Goal: Information Seeking & Learning: Learn about a topic

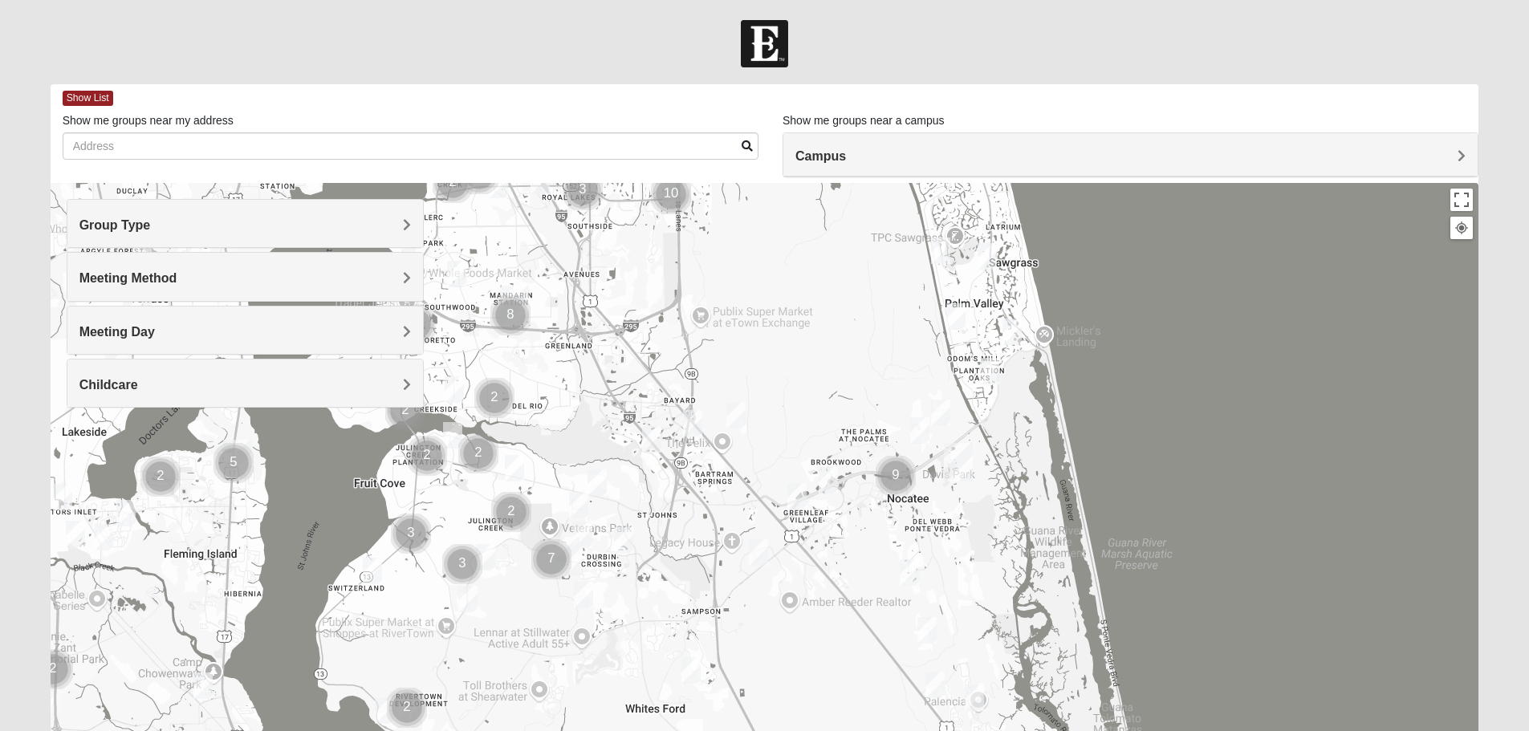
drag, startPoint x: 576, startPoint y: 654, endPoint x: 661, endPoint y: 155, distance: 505.7
click at [661, 155] on div "Show List Loading Groups Keywords Filter Additional Filters Campus [GEOGRAPHIC_…" at bounding box center [765, 454] width 1429 height 741
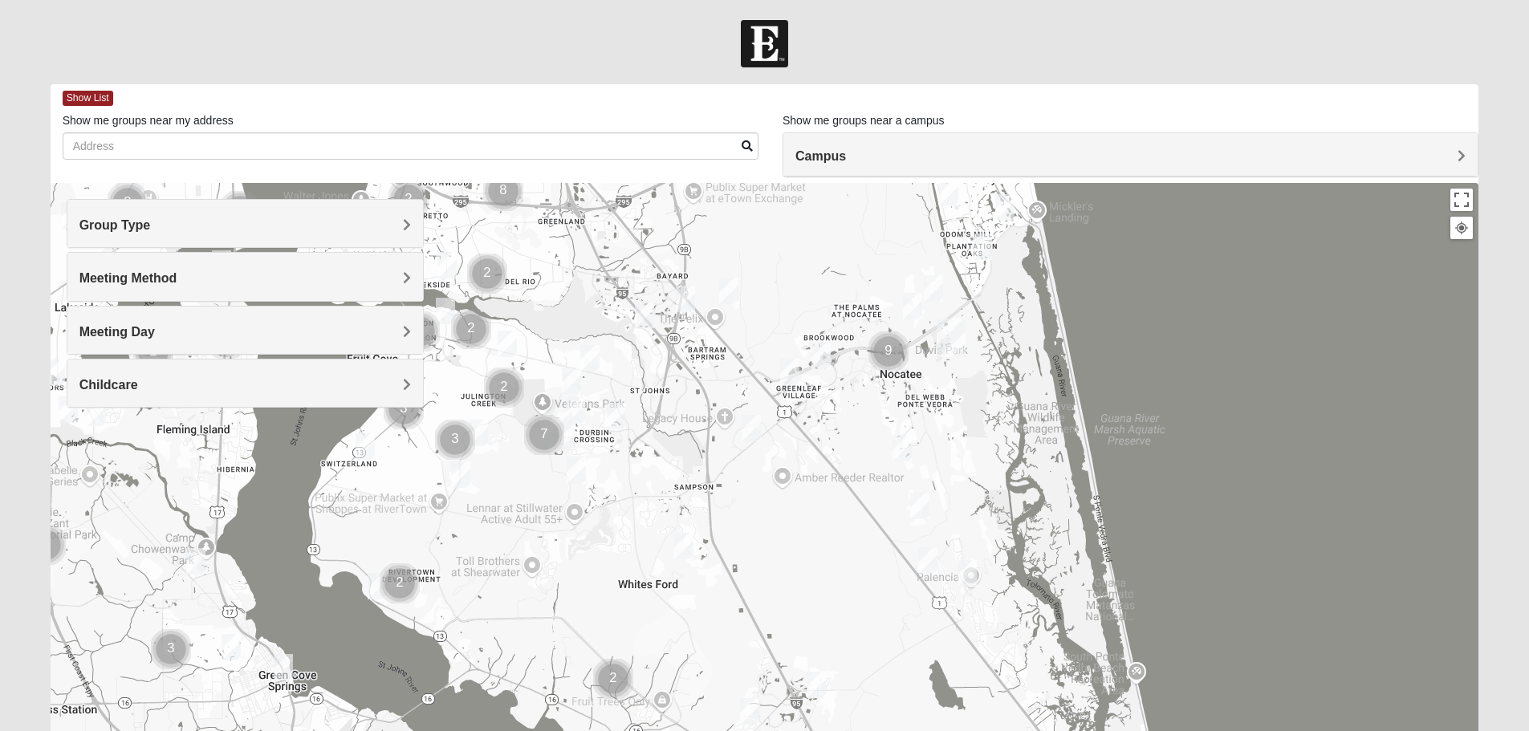
drag, startPoint x: 559, startPoint y: 658, endPoint x: 550, endPoint y: 531, distance: 126.4
click at [550, 531] on div at bounding box center [765, 504] width 1429 height 642
click at [398, 578] on img "Cluster of 2 groups" at bounding box center [400, 581] width 40 height 40
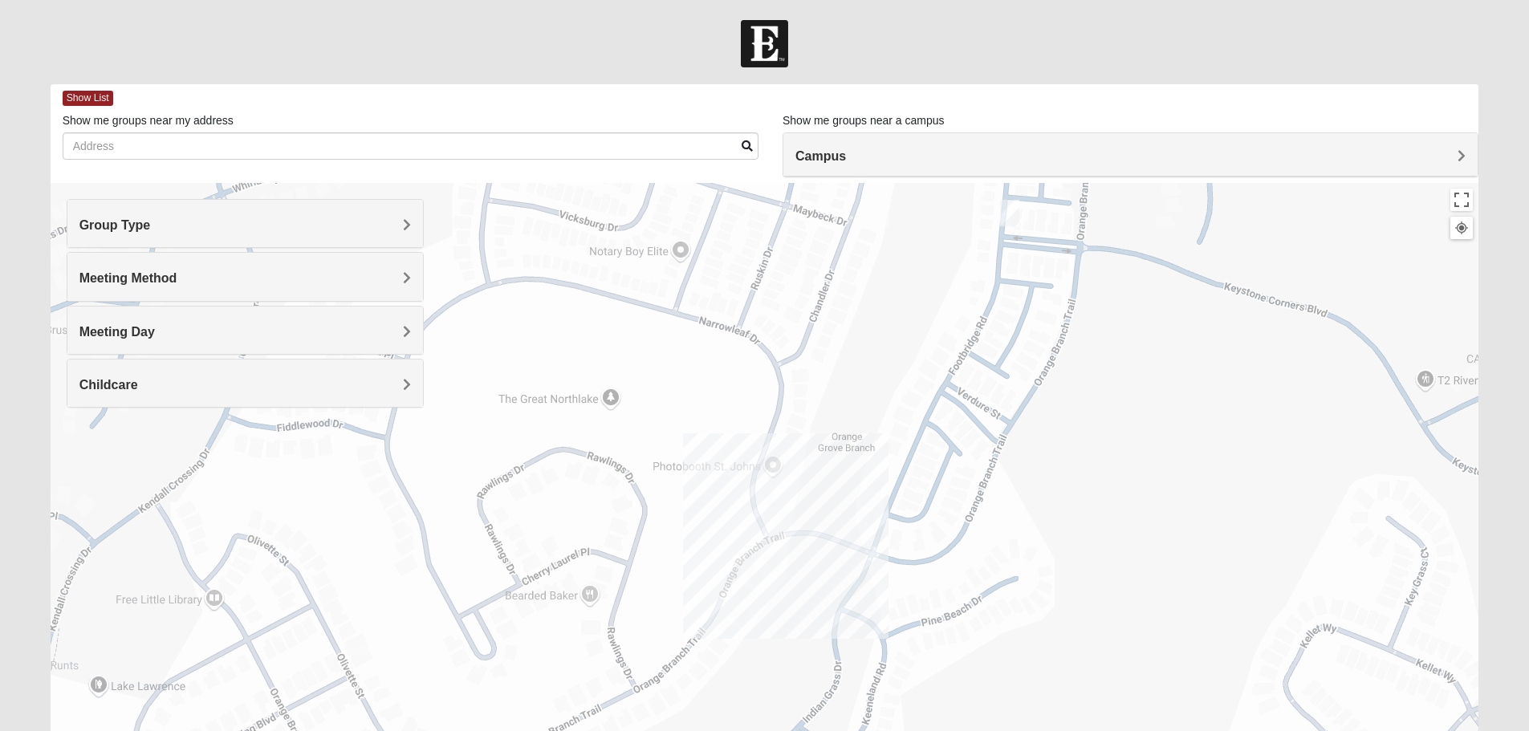
click at [1012, 218] on img "Mixed Hunt 32259" at bounding box center [1009, 213] width 19 height 26
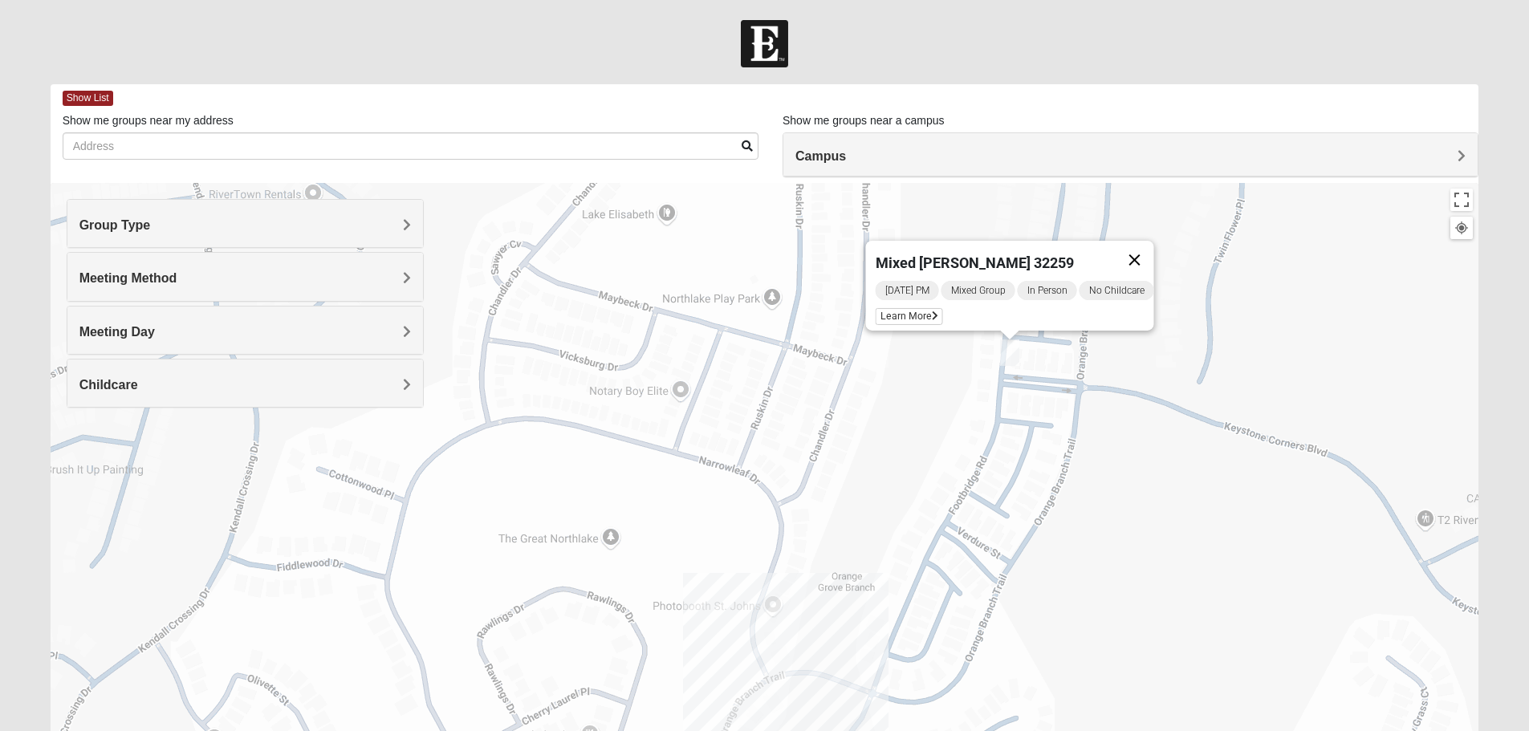
click at [1146, 247] on button "Close" at bounding box center [1134, 260] width 39 height 39
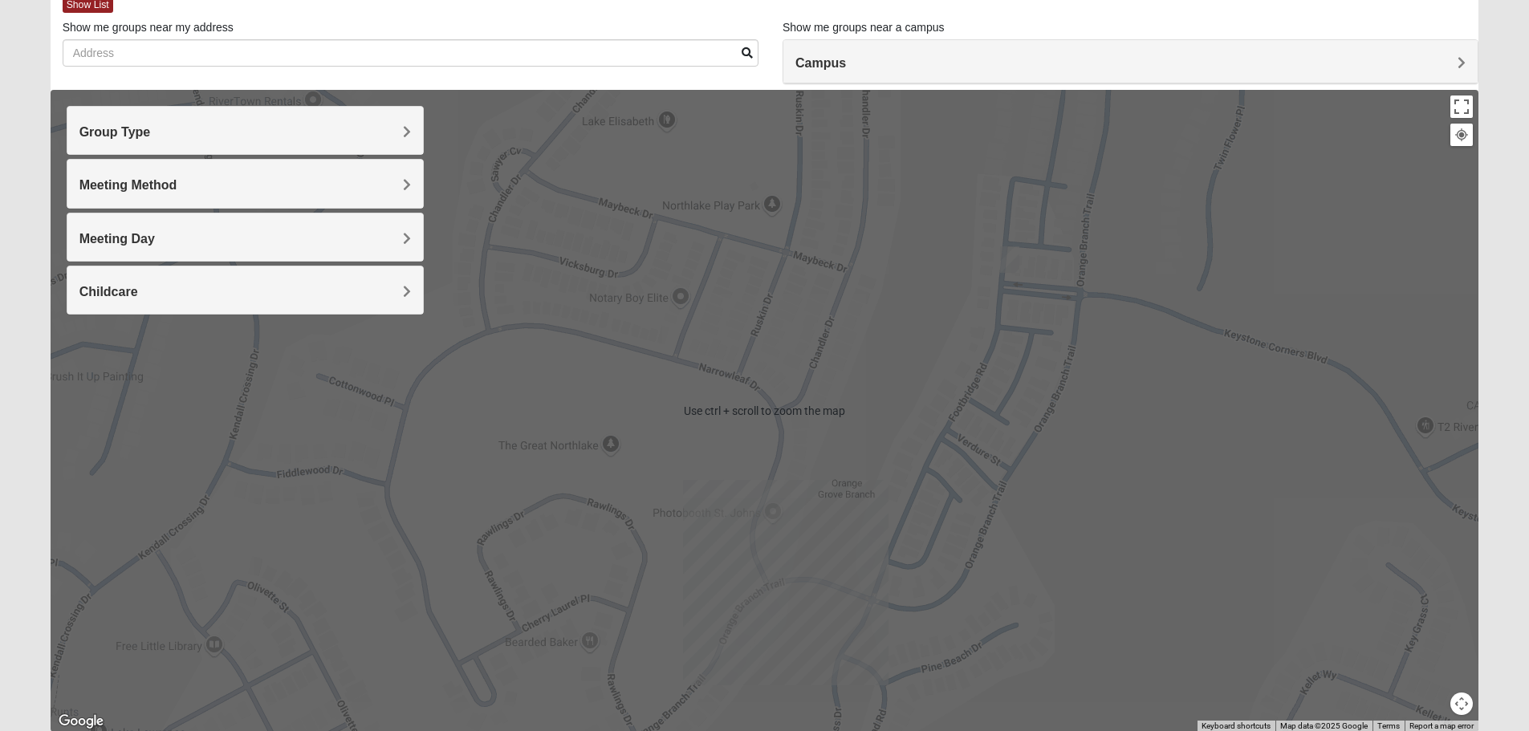
scroll to position [153, 0]
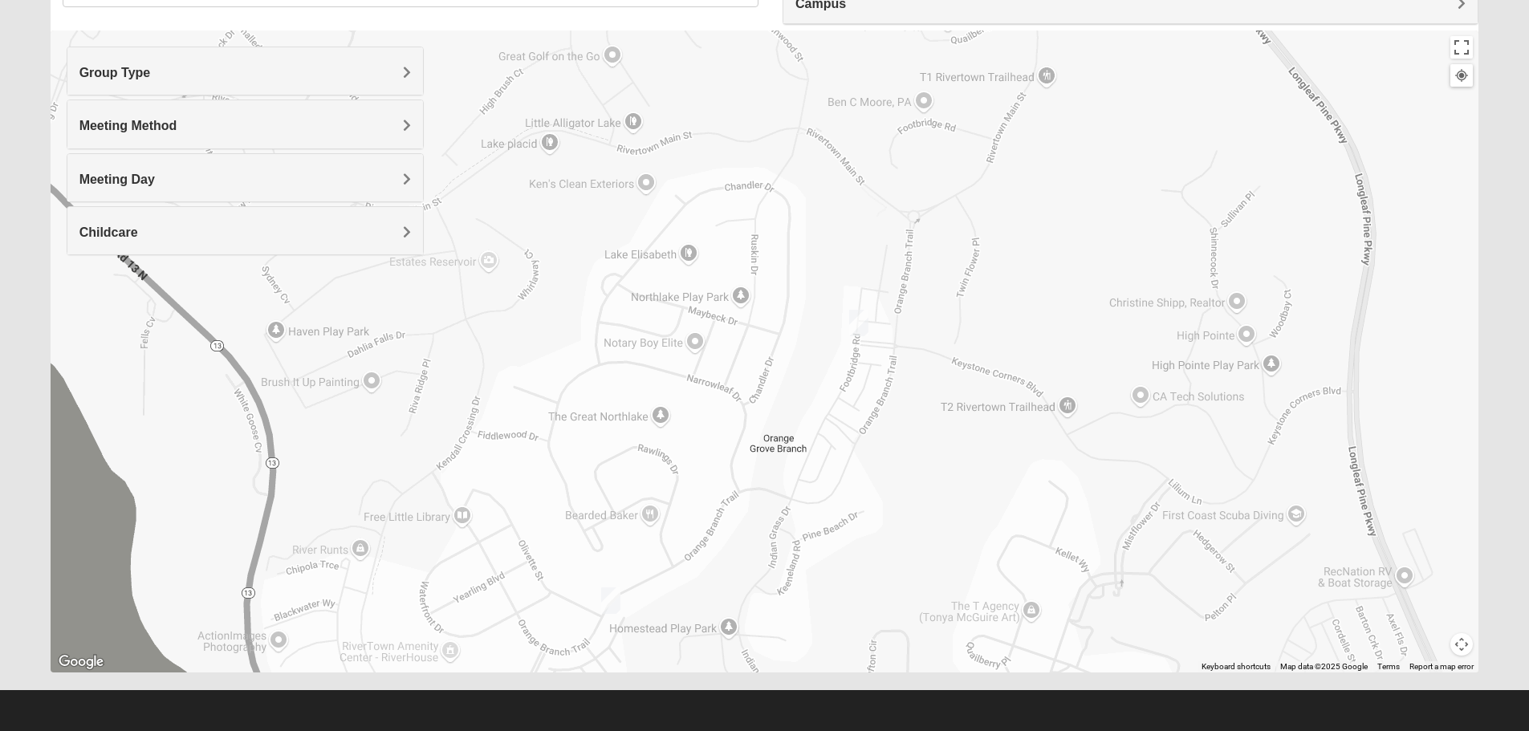
click at [614, 599] on img "Mixed Murphy 32259" at bounding box center [610, 601] width 19 height 26
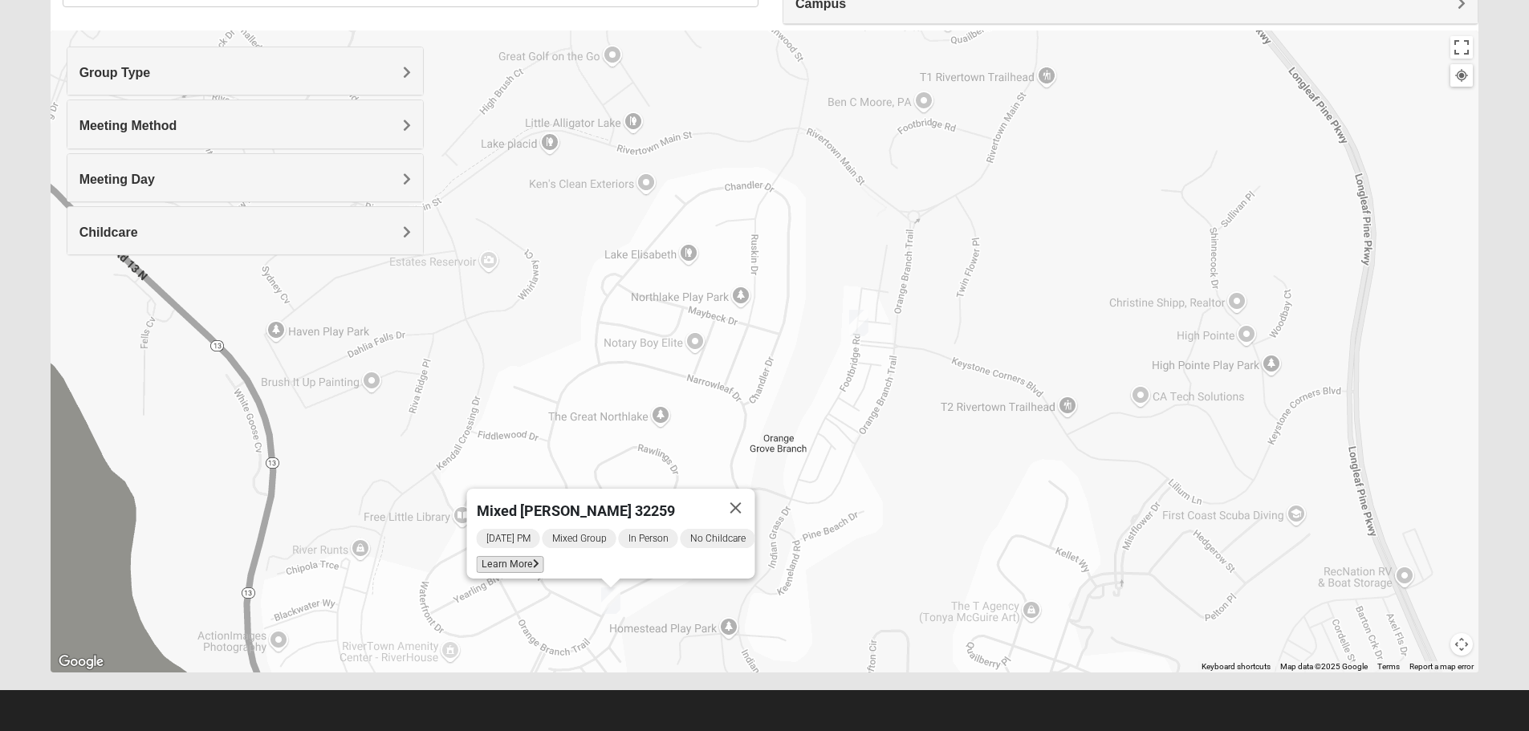
click at [492, 556] on span "Learn More" at bounding box center [509, 564] width 67 height 17
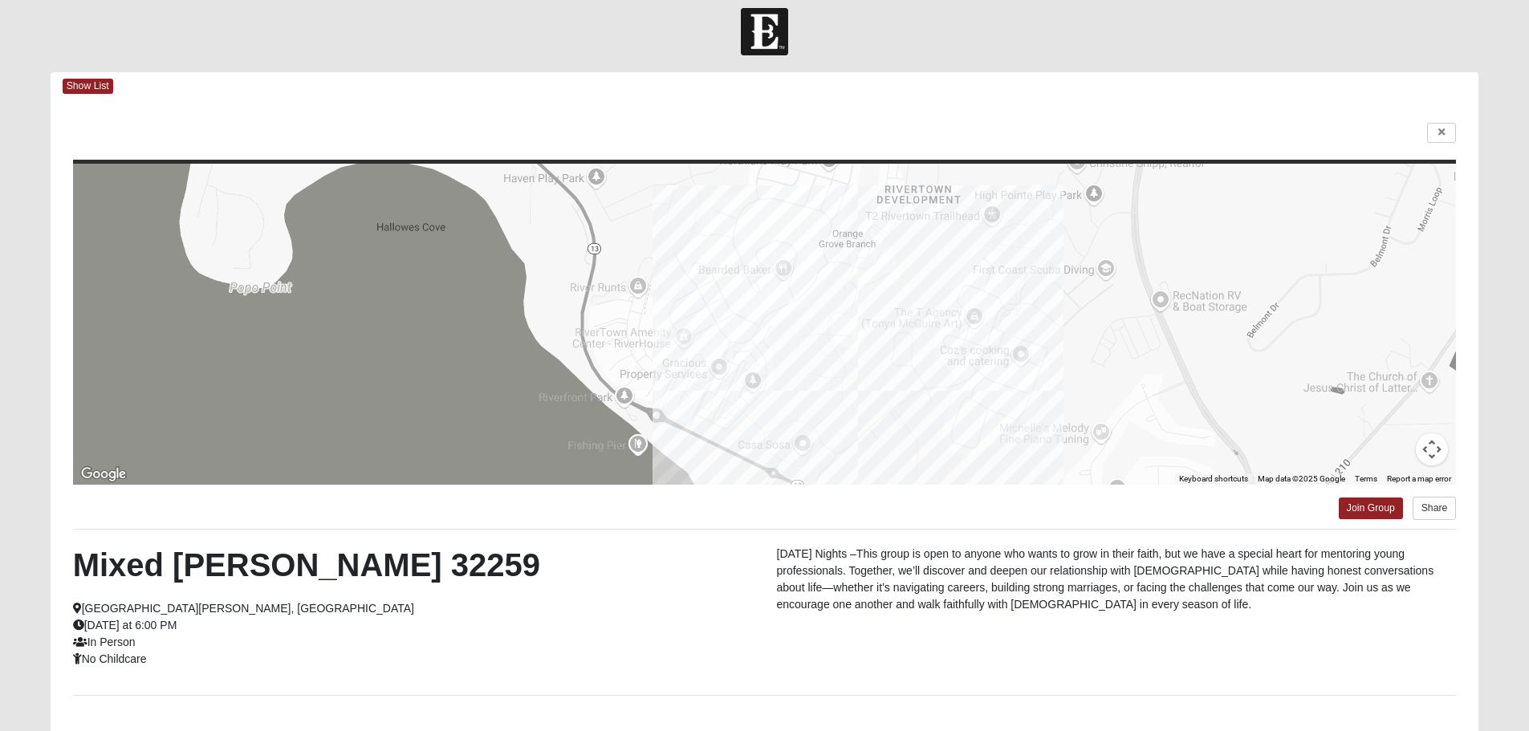
scroll to position [0, 0]
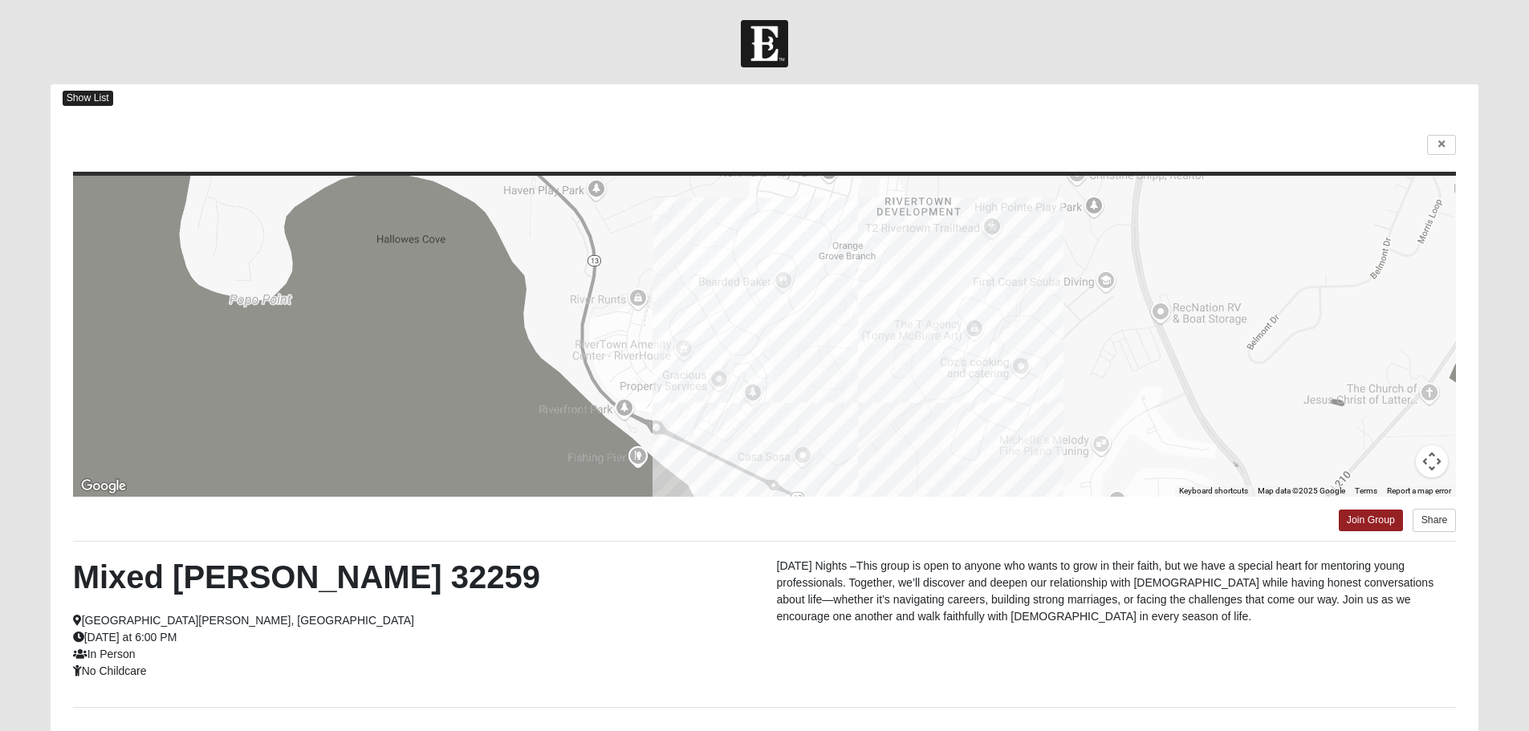
click at [88, 97] on span "Show List" at bounding box center [88, 98] width 51 height 15
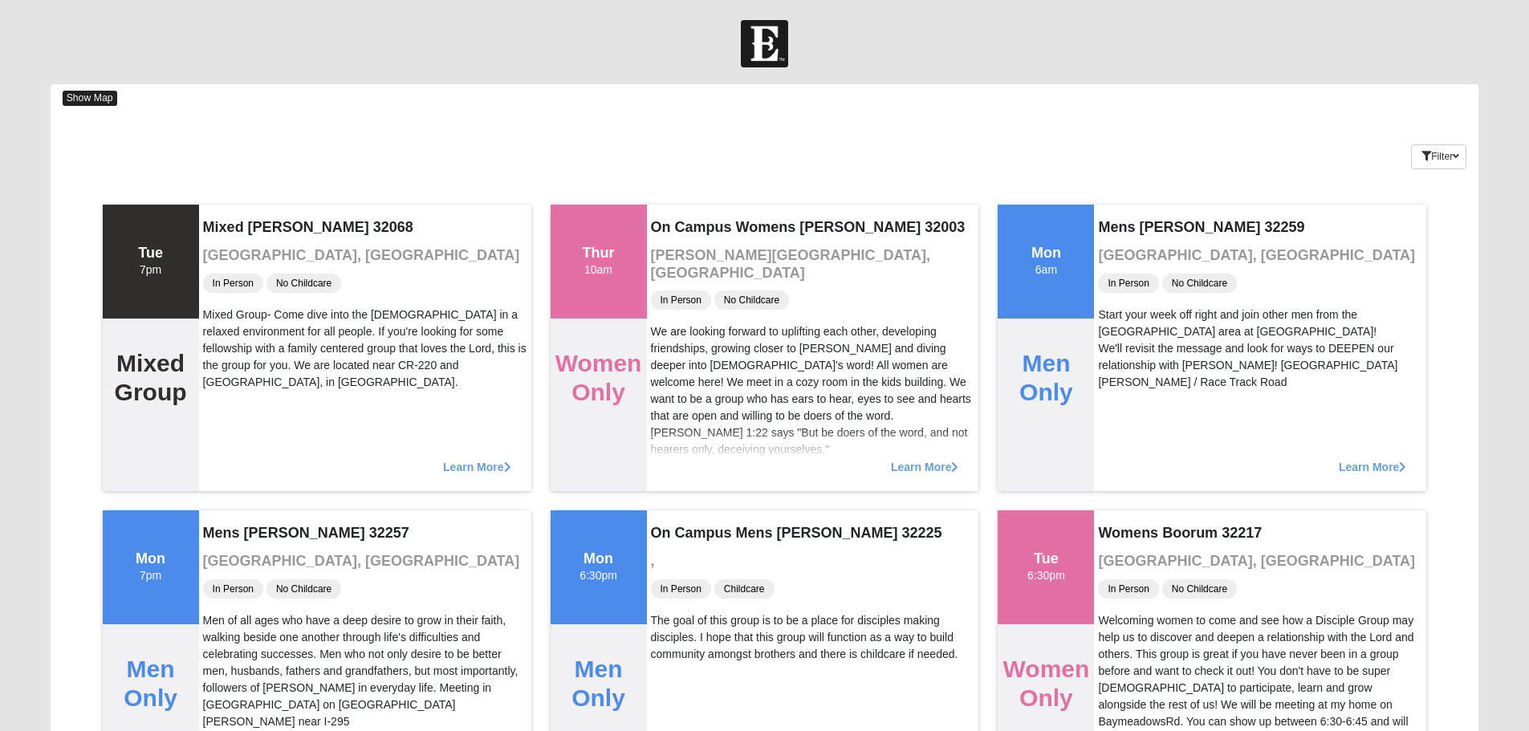
click at [111, 101] on span "Show Map" at bounding box center [90, 98] width 55 height 15
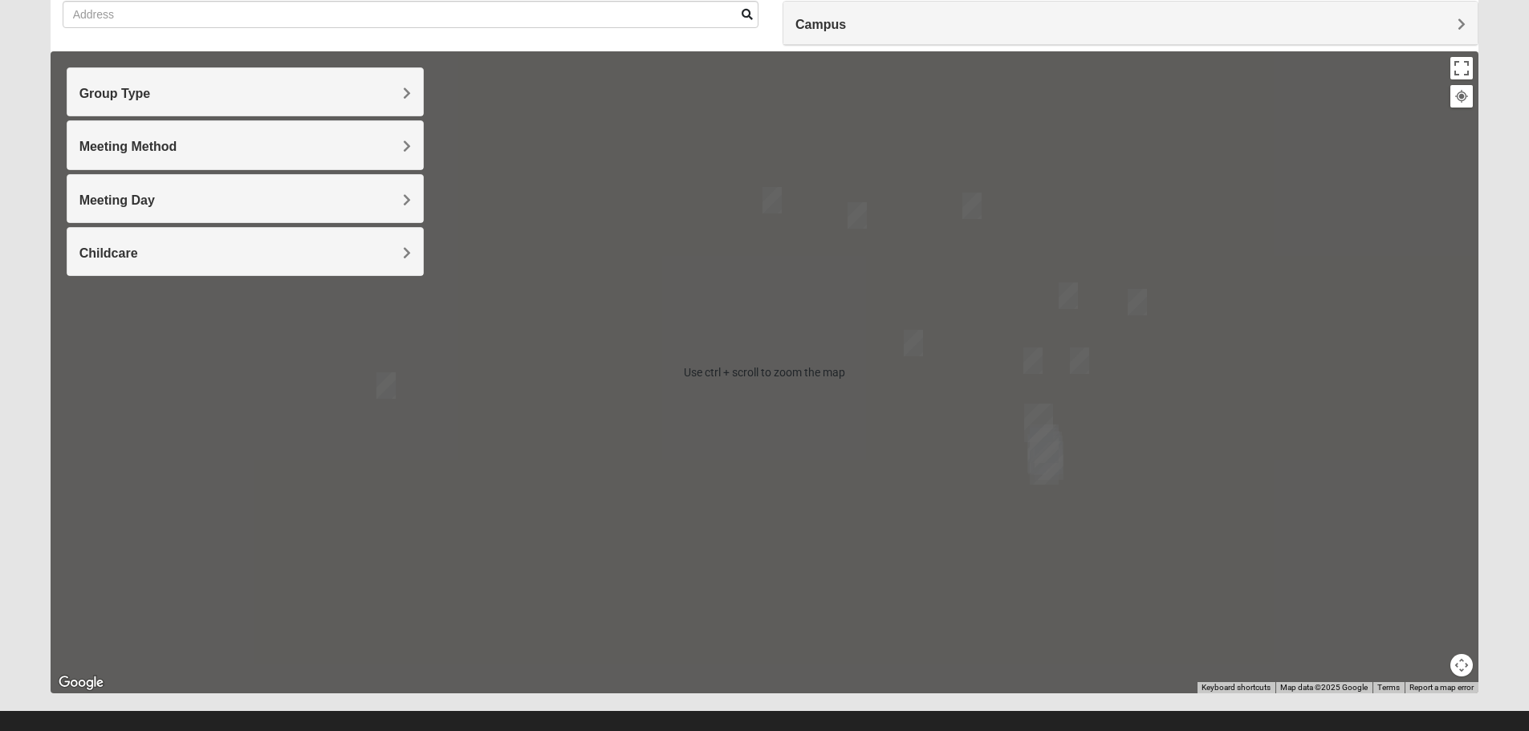
scroll to position [153, 0]
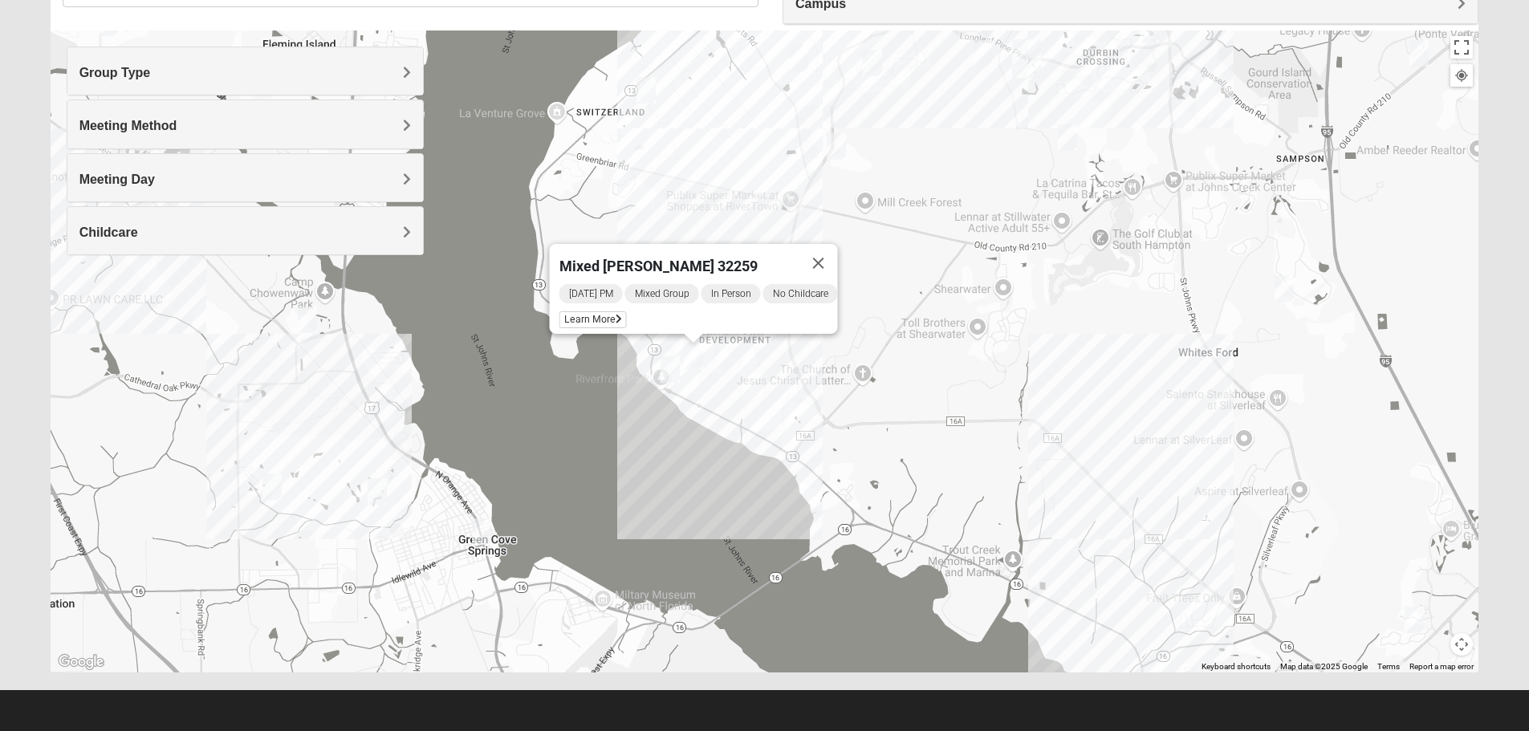
click at [698, 352] on img "Mixed Murphy 32259" at bounding box center [693, 356] width 19 height 26
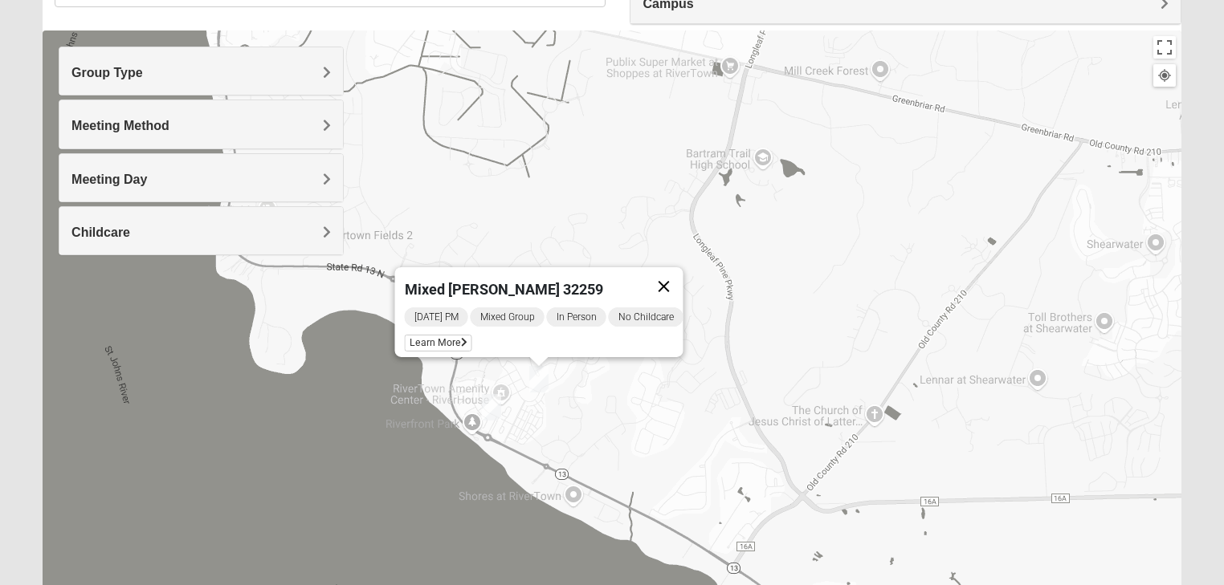
click at [672, 272] on button "Close" at bounding box center [663, 286] width 39 height 39
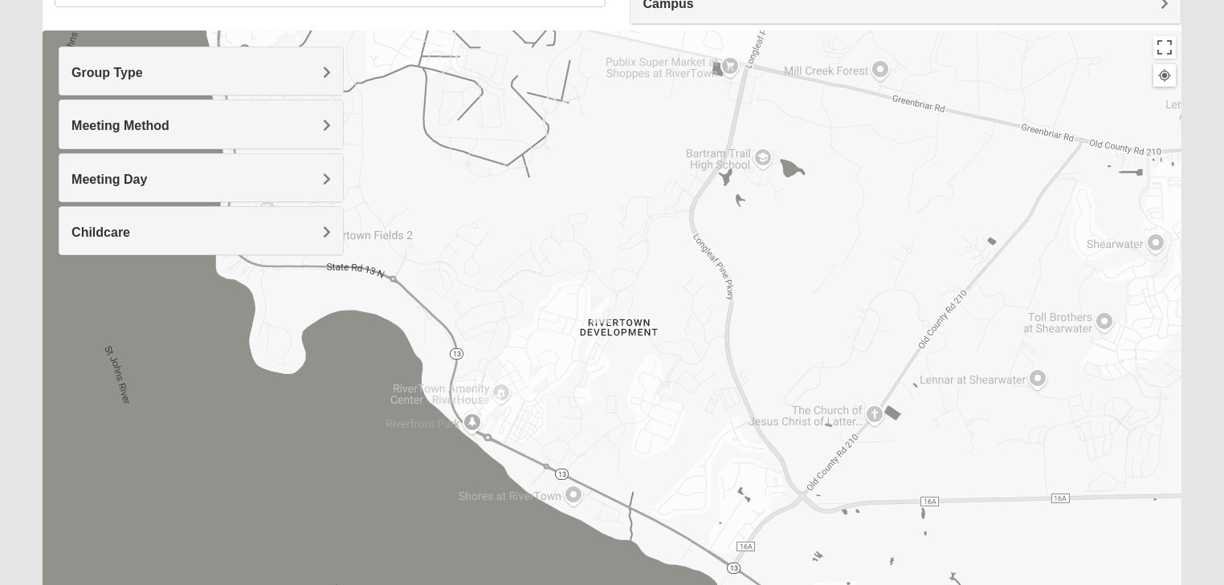
click at [487, 405] on img "Mens Contreras 32259" at bounding box center [491, 407] width 19 height 26
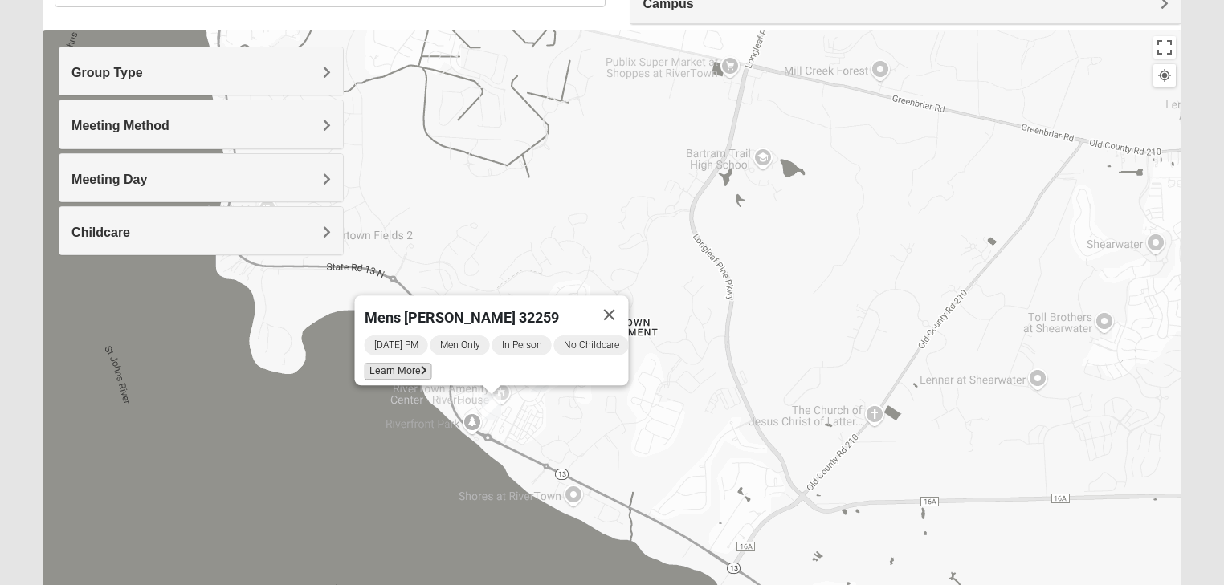
click at [370, 364] on span "Learn More" at bounding box center [397, 371] width 67 height 17
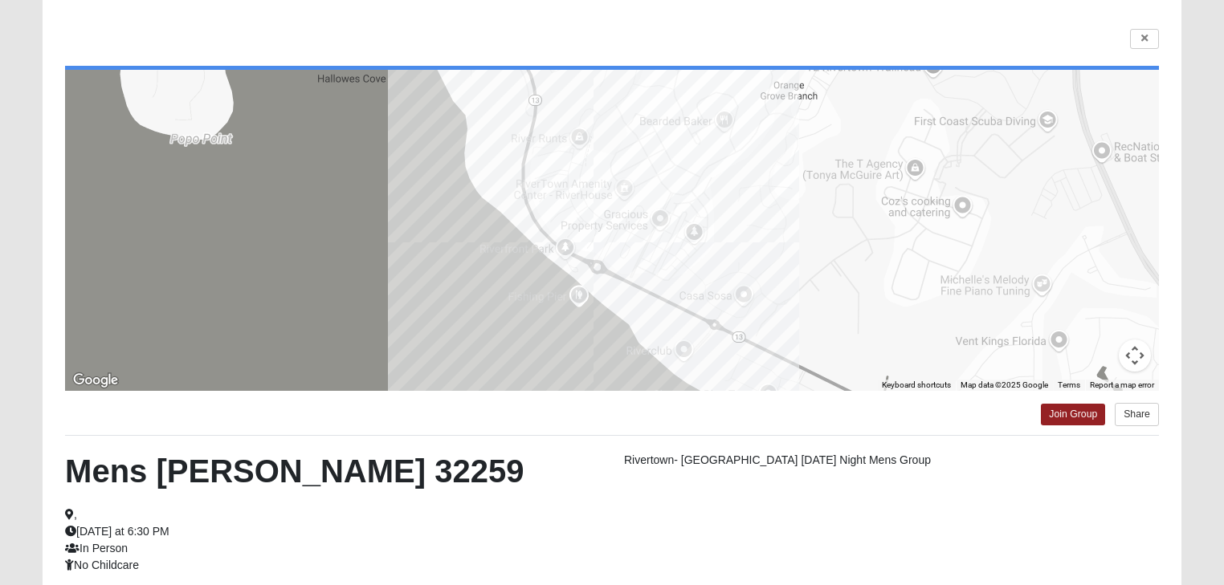
scroll to position [82, 0]
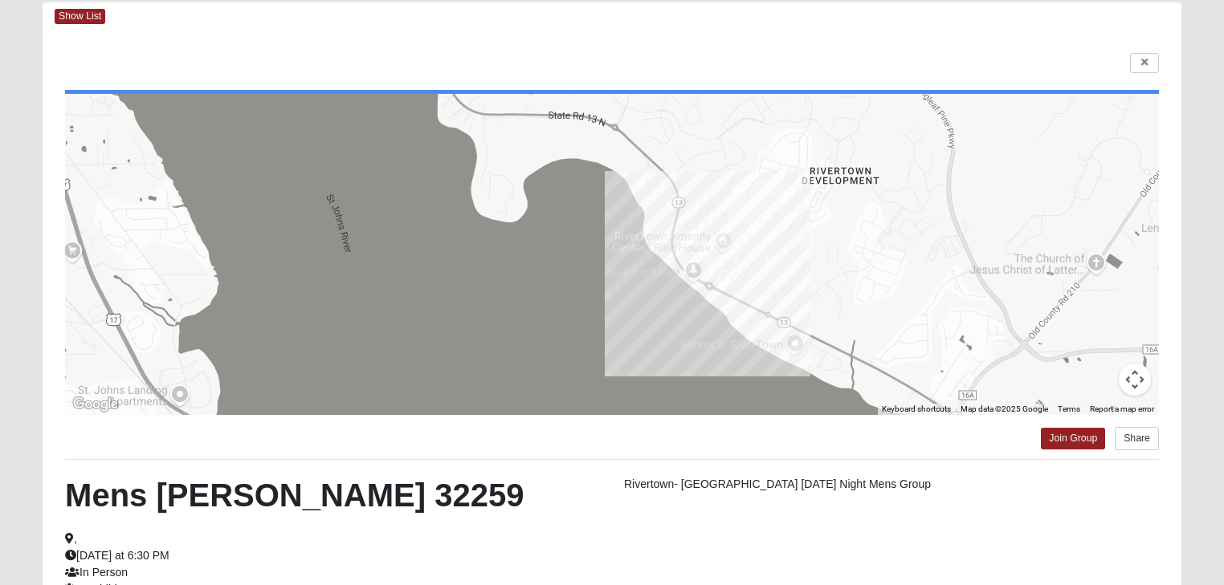
click at [954, 285] on div at bounding box center [611, 254] width 1093 height 321
click at [1142, 55] on link at bounding box center [1144, 63] width 29 height 20
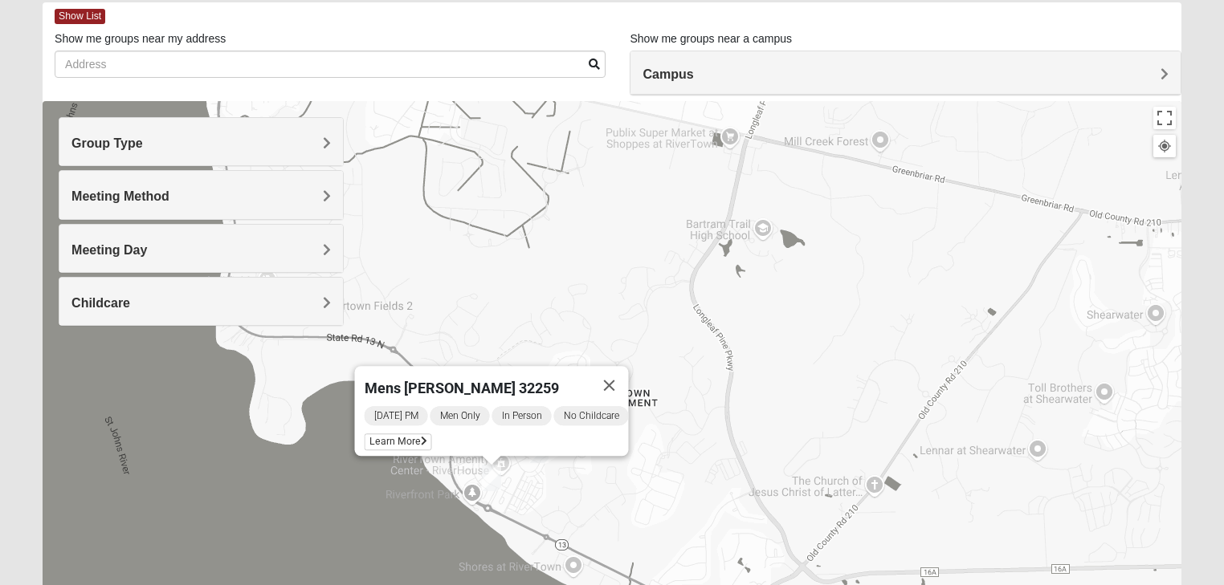
click at [626, 376] on button "Close" at bounding box center [608, 385] width 39 height 39
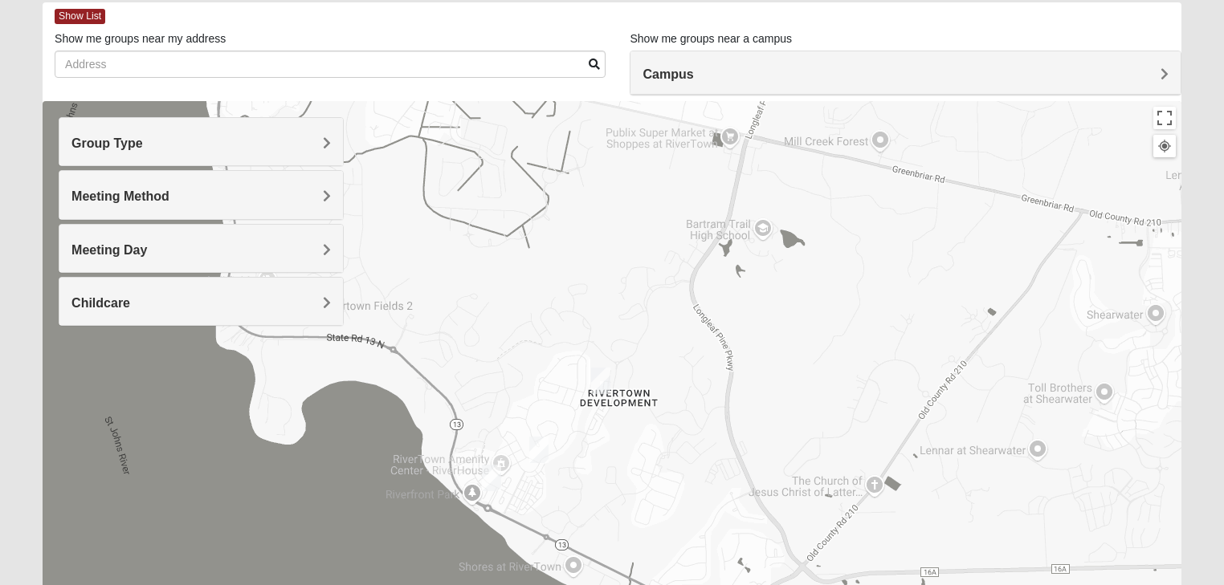
click at [601, 378] on img "Mixed Hunt 32259" at bounding box center [600, 381] width 19 height 26
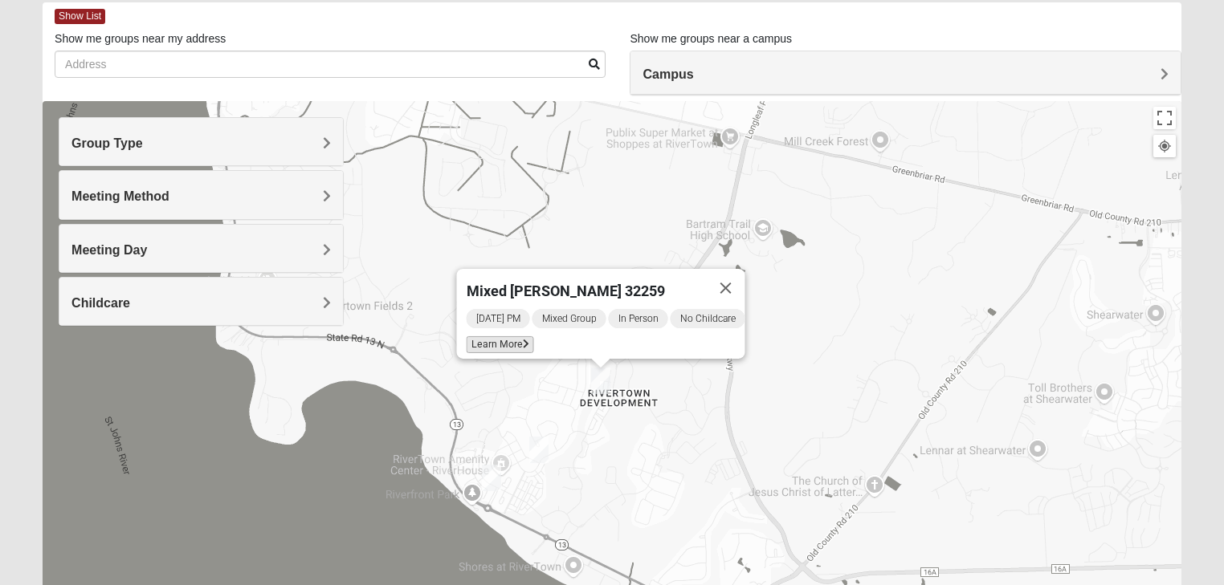
click at [509, 336] on span "Learn More" at bounding box center [499, 344] width 67 height 17
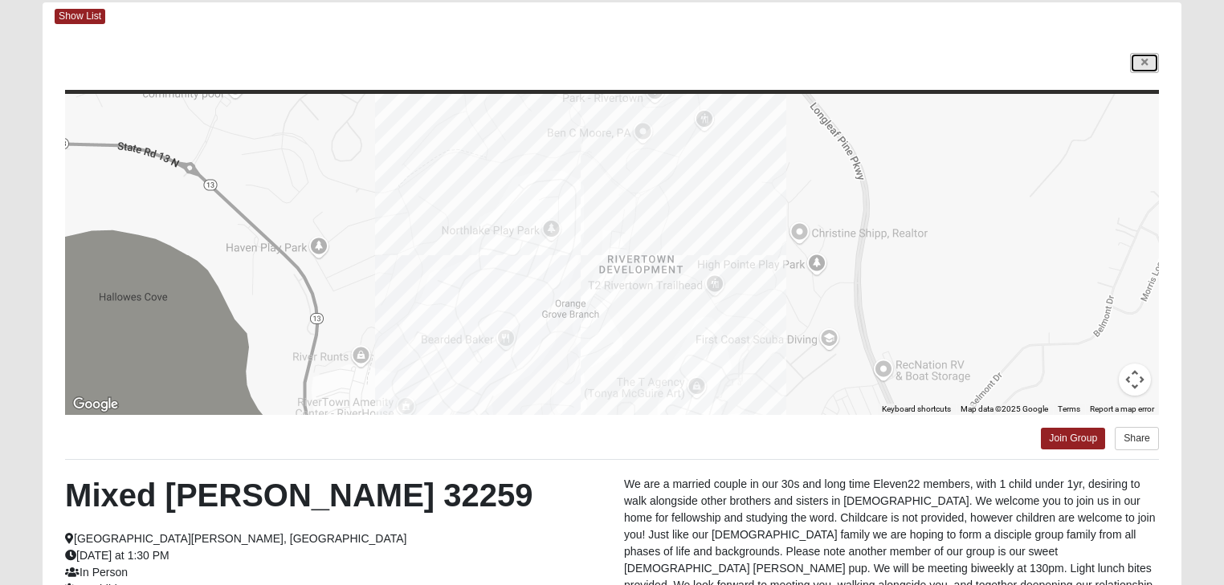
click at [1150, 63] on link at bounding box center [1144, 63] width 29 height 20
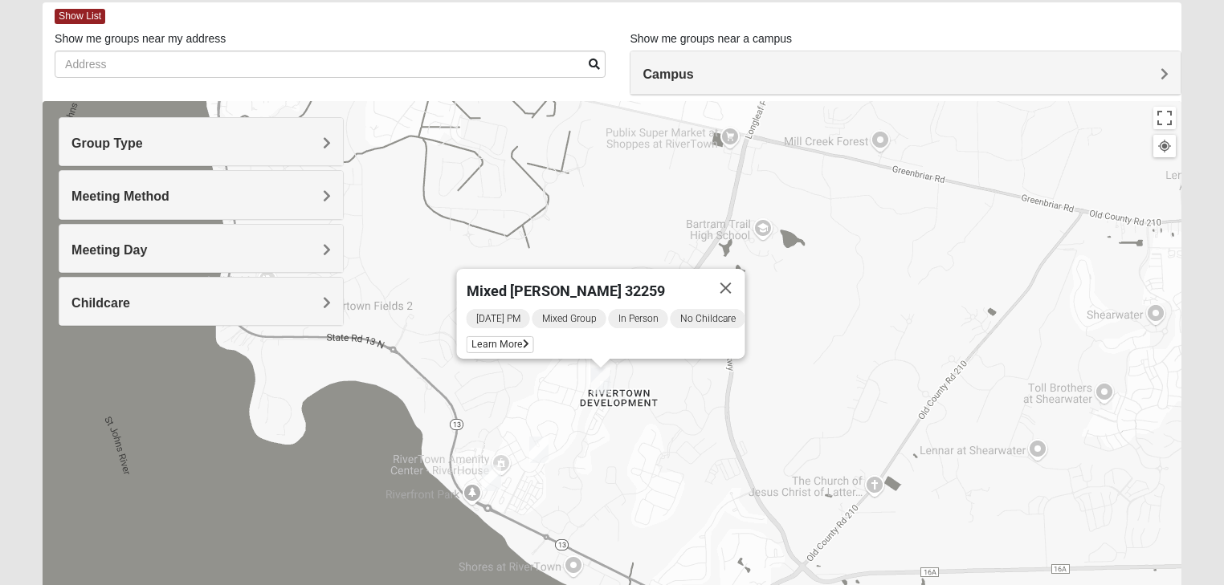
click at [541, 444] on img "Mixed Murphy 32259" at bounding box center [538, 450] width 19 height 26
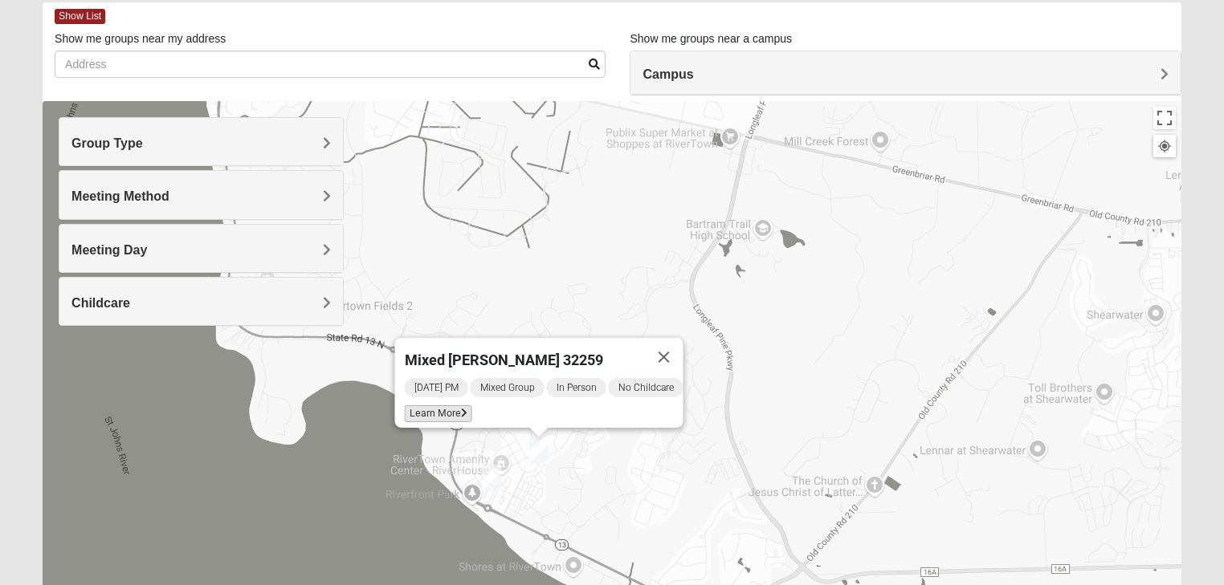
click at [450, 405] on span "Learn More" at bounding box center [437, 413] width 67 height 17
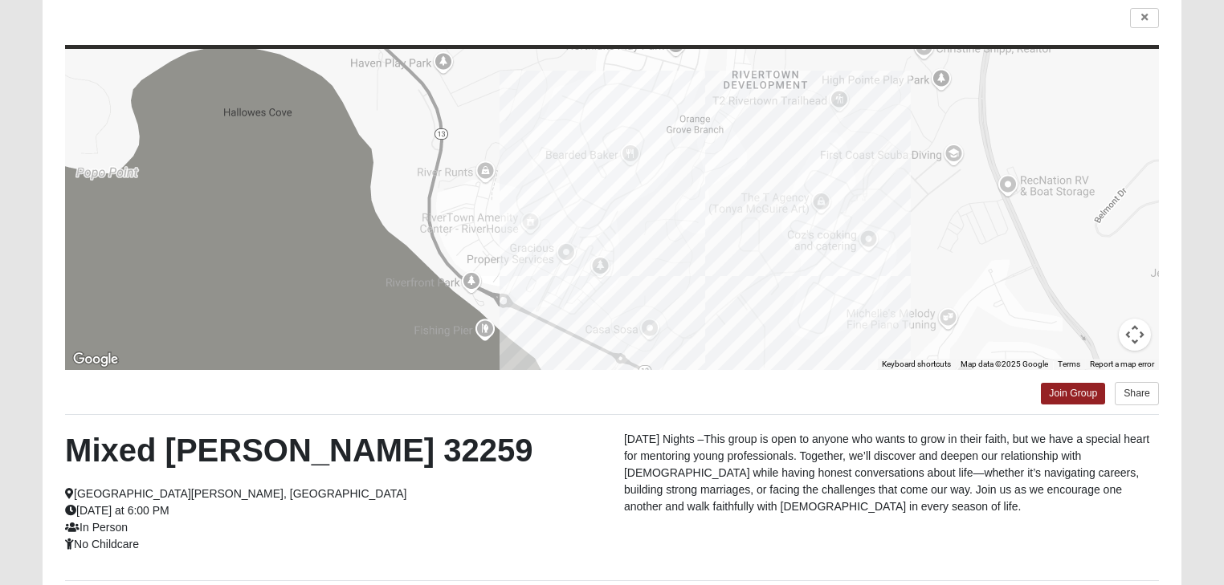
scroll to position [146, 0]
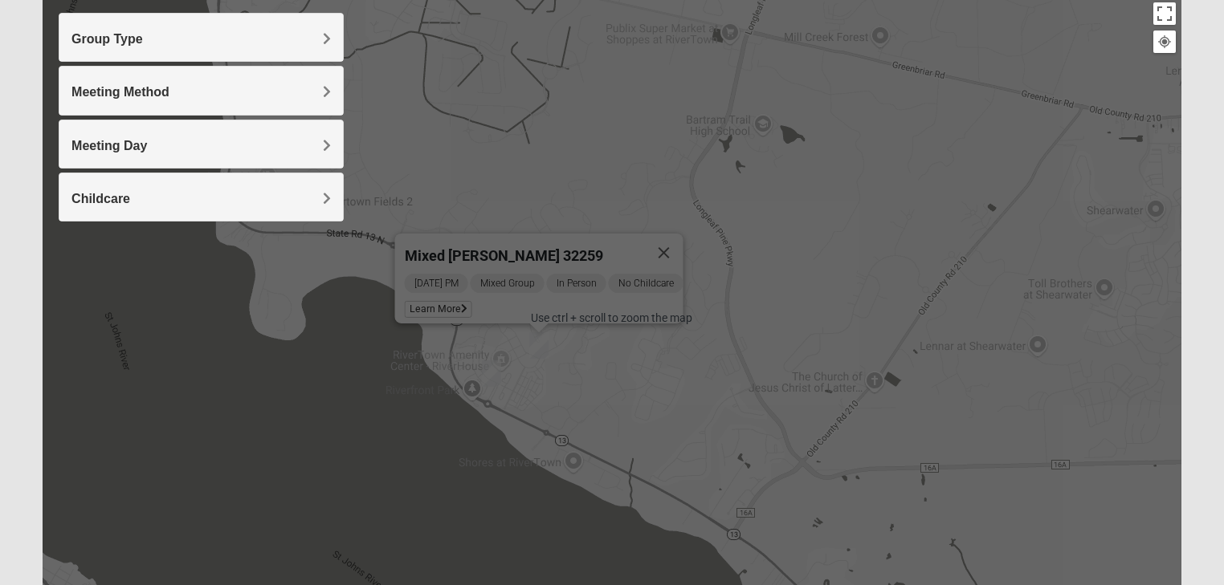
scroll to position [210, 0]
